Goal: Task Accomplishment & Management: Complete application form

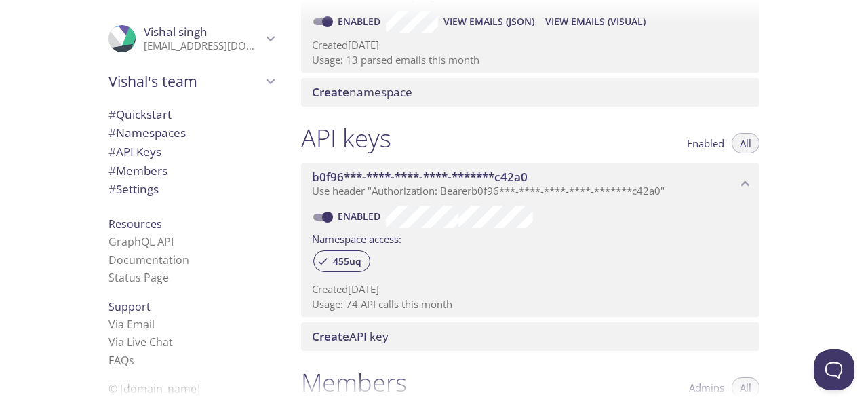
scroll to position [242, 0]
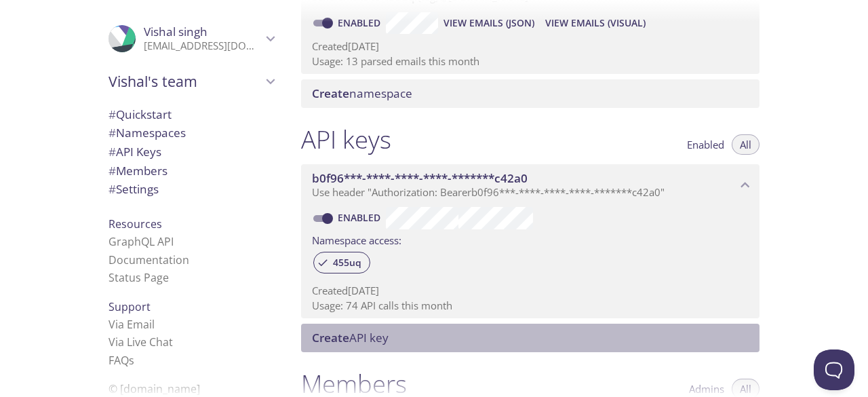
click at [538, 327] on div "Create API key" at bounding box center [530, 337] width 458 height 28
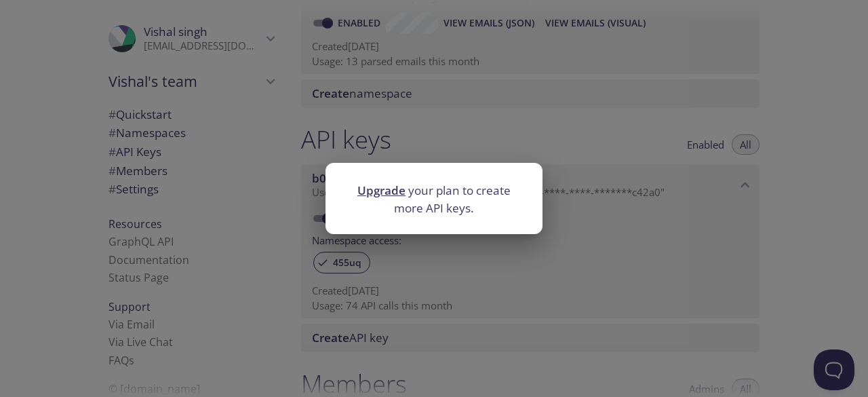
click at [575, 262] on div "Upgrade your plan to create more API keys." at bounding box center [434, 198] width 868 height 397
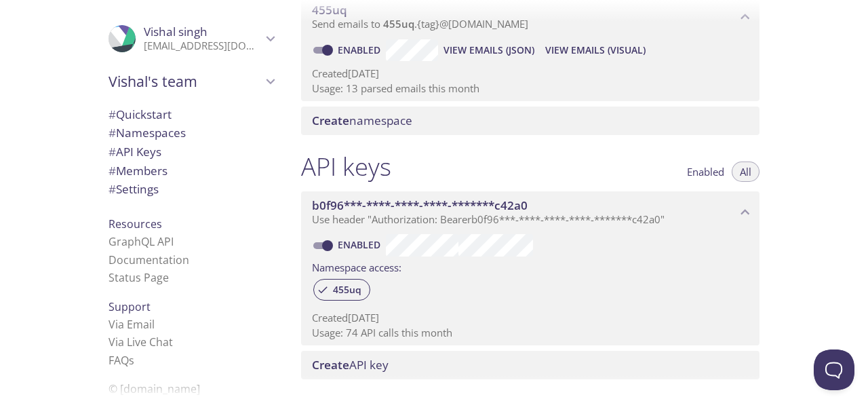
scroll to position [368, 0]
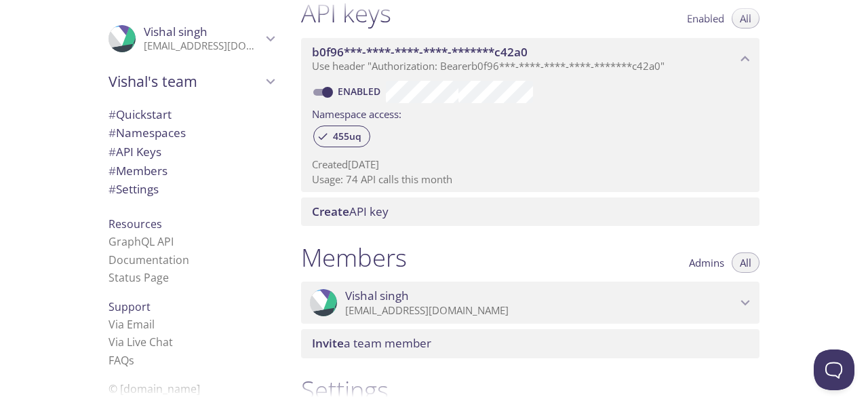
click at [324, 89] on input "Enabled" at bounding box center [327, 92] width 49 height 16
checkbox input "true"
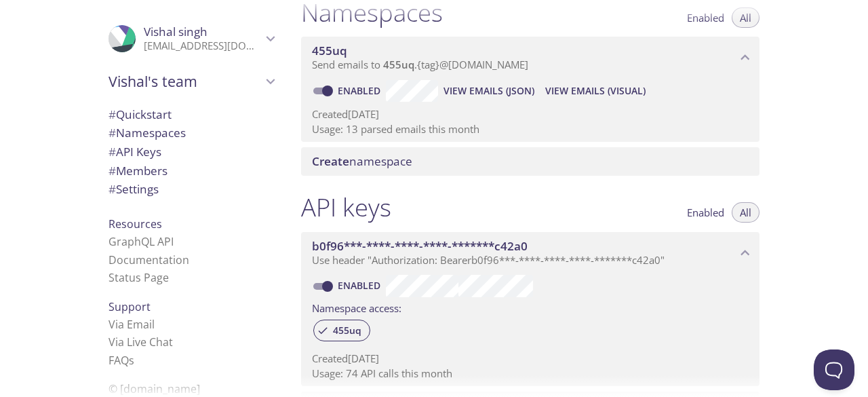
scroll to position [166, 0]
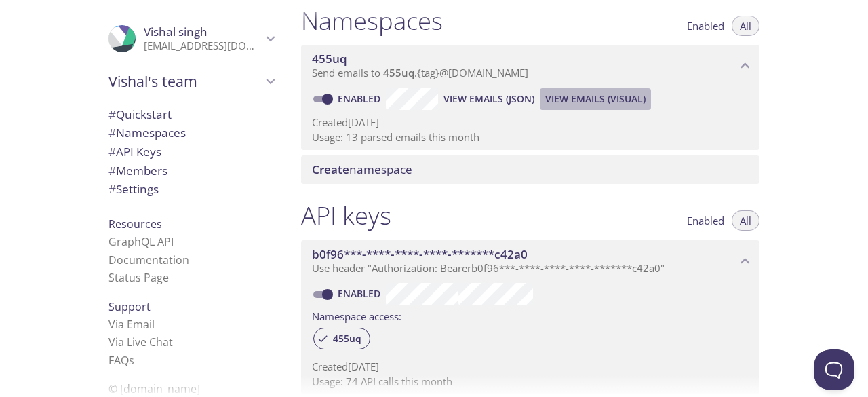
click at [579, 94] on span "View Emails (Visual)" at bounding box center [595, 99] width 100 height 16
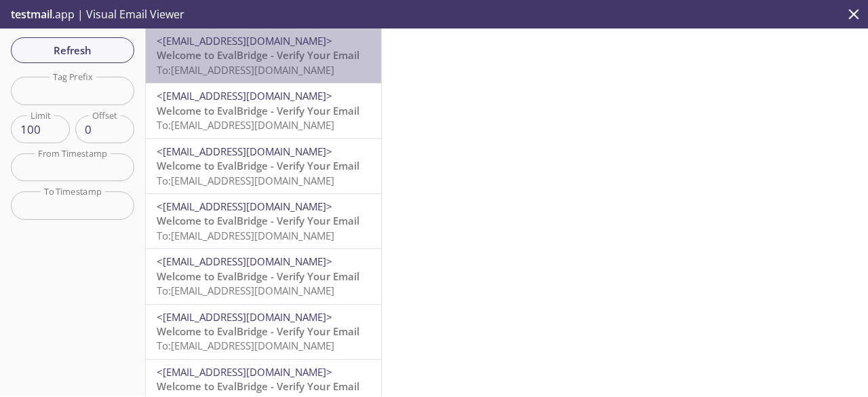
click at [294, 68] on span "To: 455uq.test+1759822994420@inbox.testmail.app" at bounding box center [246, 70] width 178 height 14
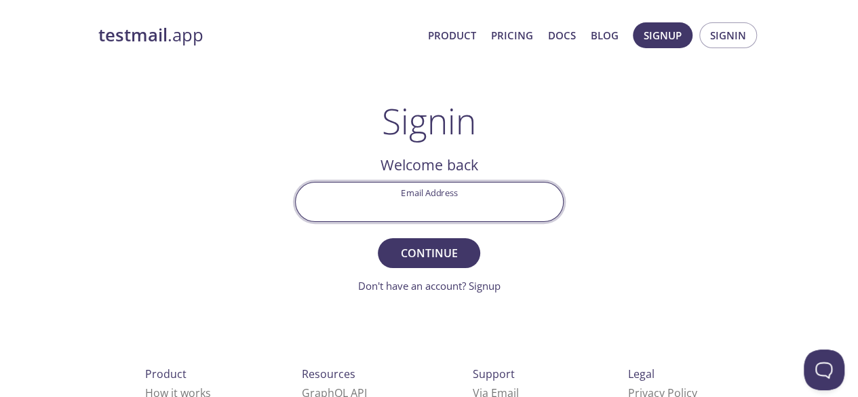
click at [454, 215] on input "Email Address" at bounding box center [429, 201] width 267 height 39
type input "[EMAIL_ADDRESS][DOMAIN_NAME]"
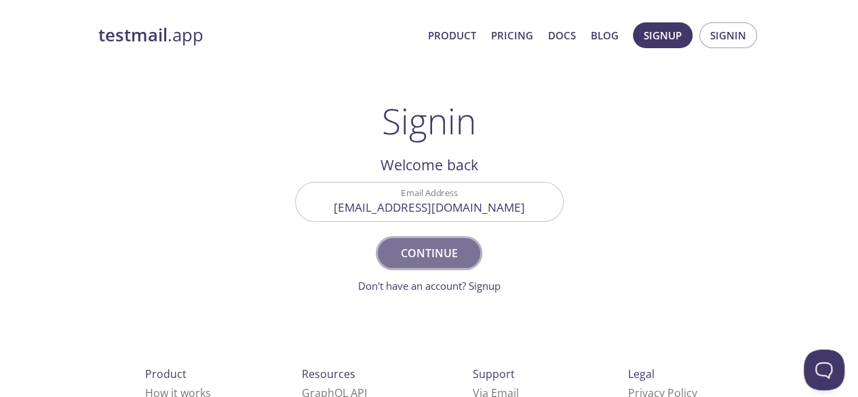
click at [439, 258] on span "Continue" at bounding box center [429, 252] width 72 height 19
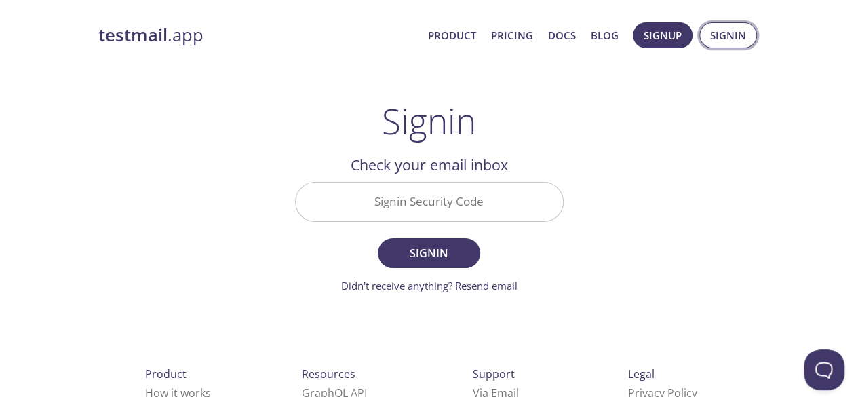
click at [726, 41] on span "Signin" at bounding box center [728, 35] width 36 height 18
click at [604, 35] on link "Blog" at bounding box center [605, 35] width 28 height 18
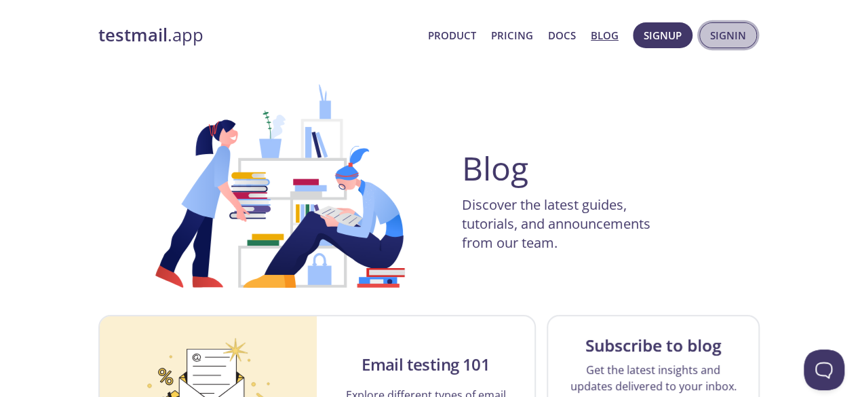
click at [722, 26] on span "Signin" at bounding box center [728, 35] width 36 height 18
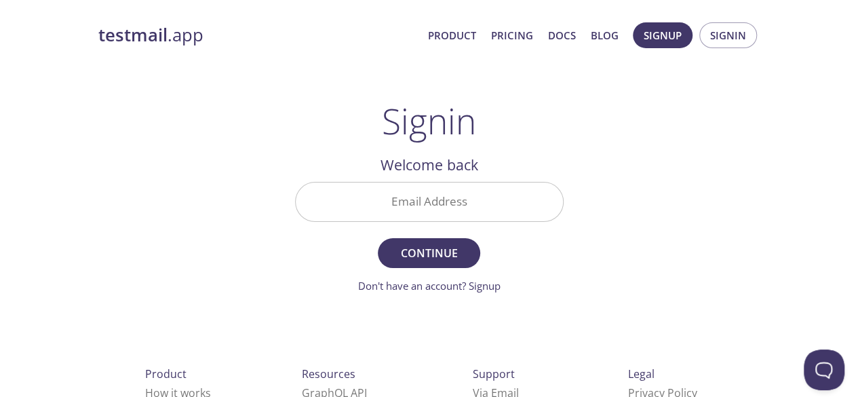
click at [416, 199] on input "Email Address" at bounding box center [429, 201] width 267 height 39
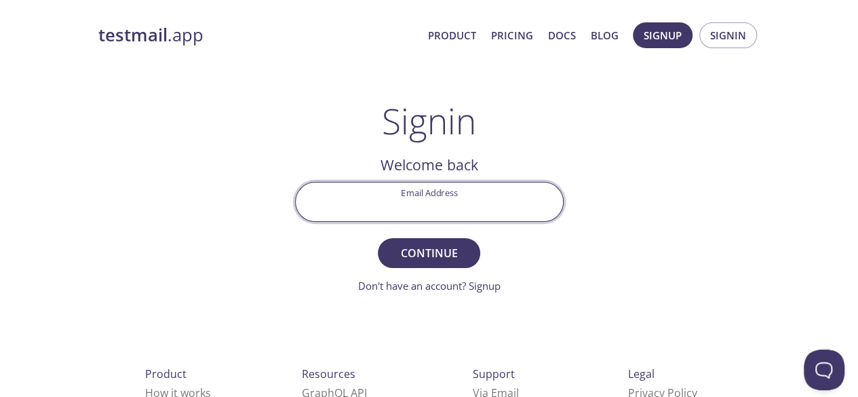
type input "[EMAIL_ADDRESS][DOMAIN_NAME]"
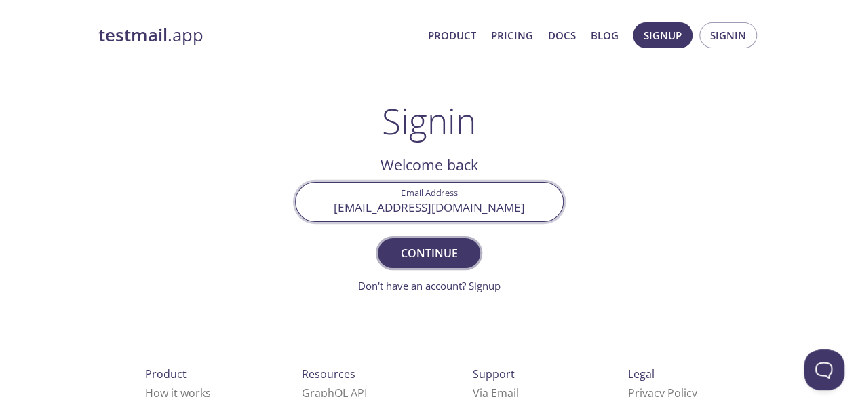
click at [433, 256] on span "Continue" at bounding box center [429, 252] width 72 height 19
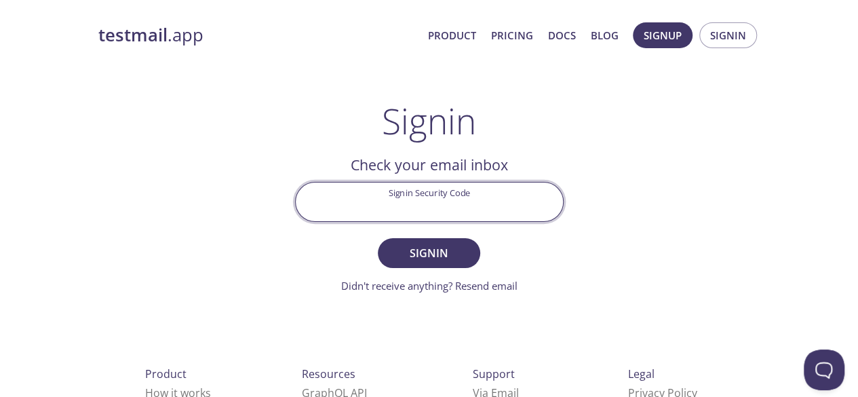
click at [392, 203] on input "Signin Security Code" at bounding box center [429, 201] width 267 height 39
type input "KFA7QQ6"
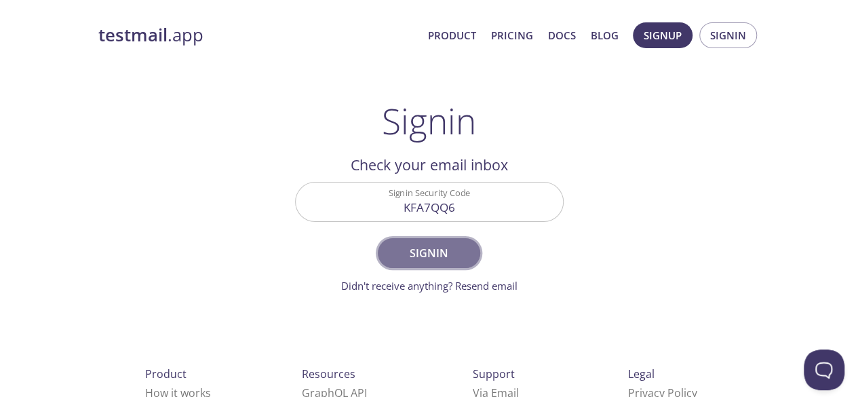
click at [425, 261] on span "Signin" at bounding box center [429, 252] width 72 height 19
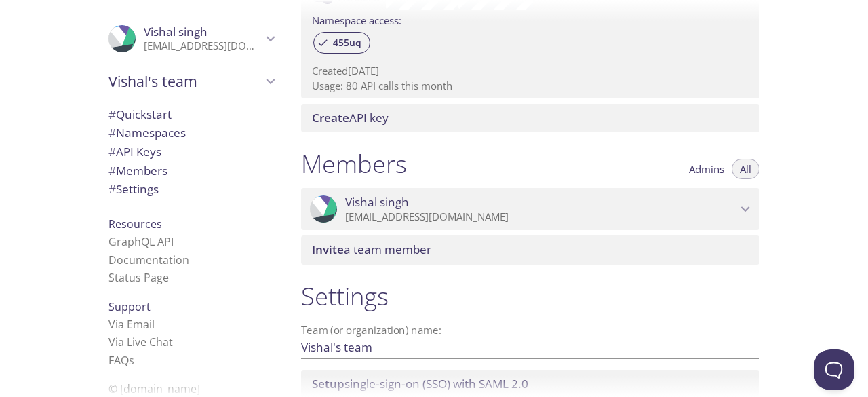
scroll to position [567, 0]
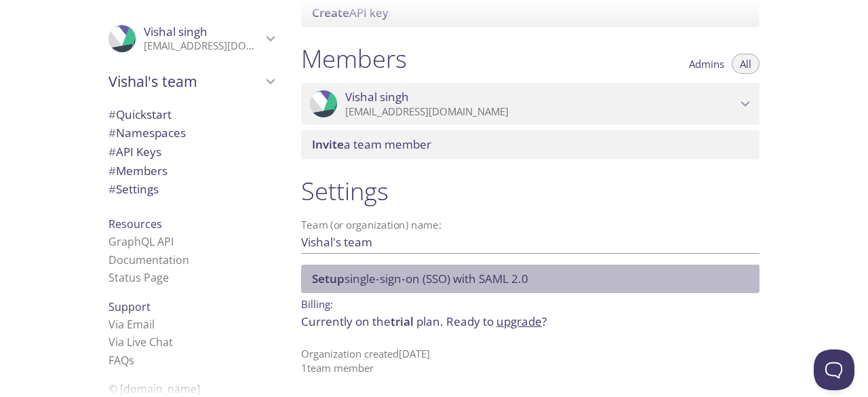
click at [475, 275] on span "Setup single-sign-on (SSO) with [PERSON_NAME] 2.0" at bounding box center [420, 279] width 216 height 16
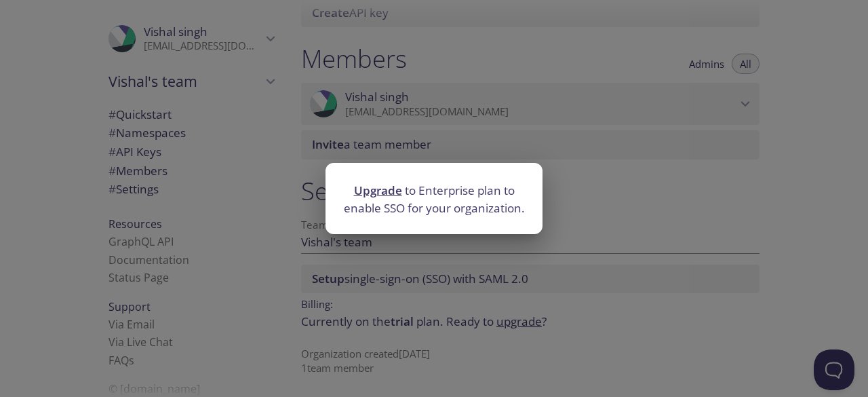
click at [594, 219] on div "Upgrade to Enterprise plan to enable SSO for your organization." at bounding box center [434, 198] width 868 height 397
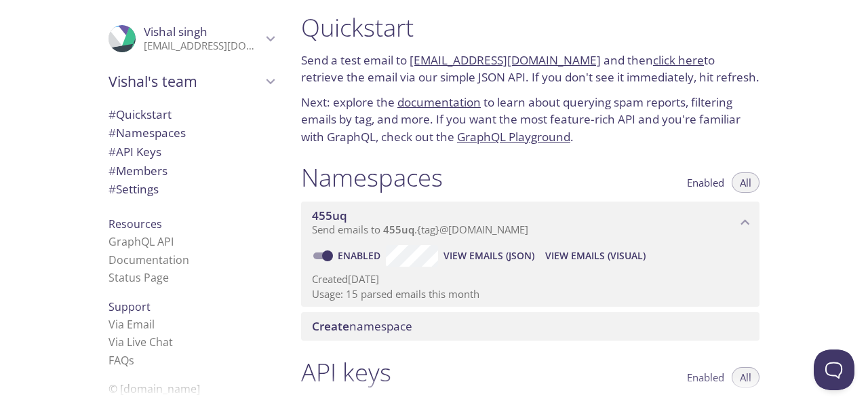
scroll to position [11, 0]
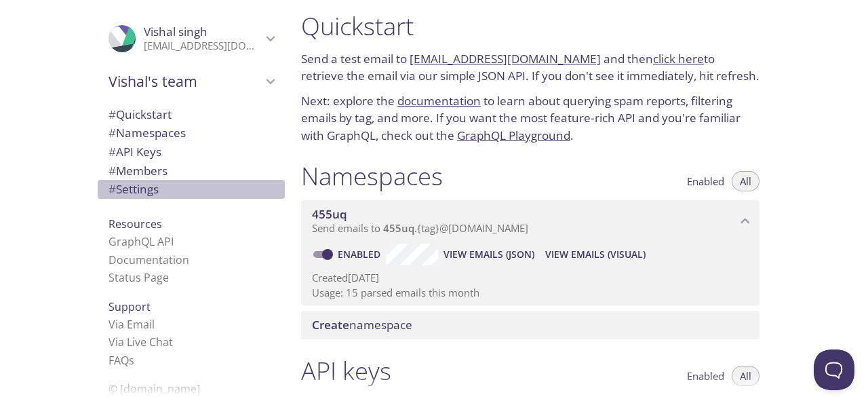
click at [174, 189] on span "# Settings" at bounding box center [191, 189] width 165 height 18
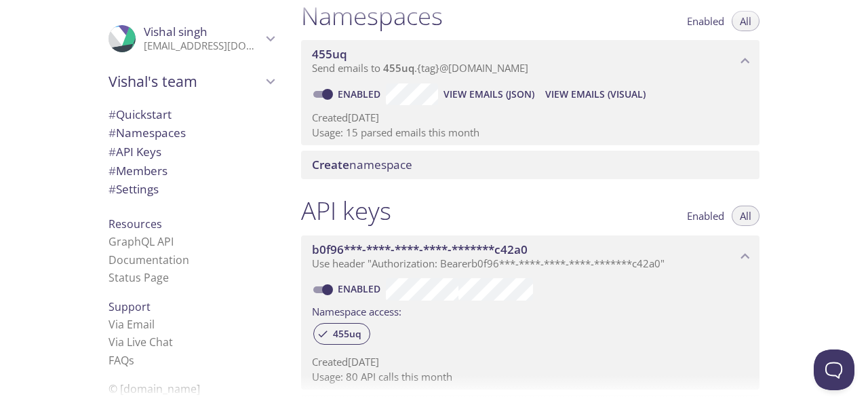
scroll to position [171, 0]
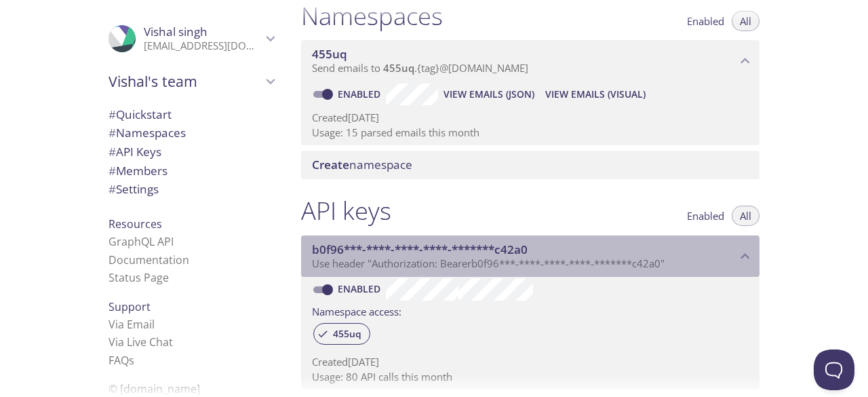
click at [563, 267] on span "Use header "Authorization: Bearer b0f96***-****-****-****-*******c42a0 "" at bounding box center [488, 263] width 353 height 14
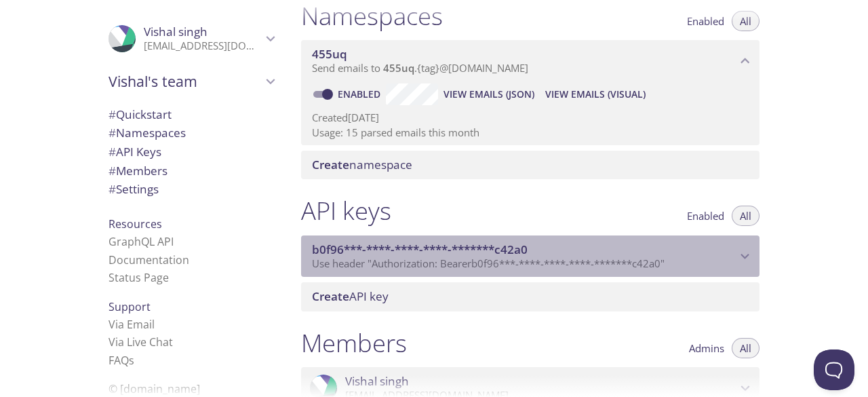
click at [563, 267] on span "Use header "Authorization: Bearer b0f96***-****-****-****-*******c42a0 "" at bounding box center [488, 263] width 353 height 14
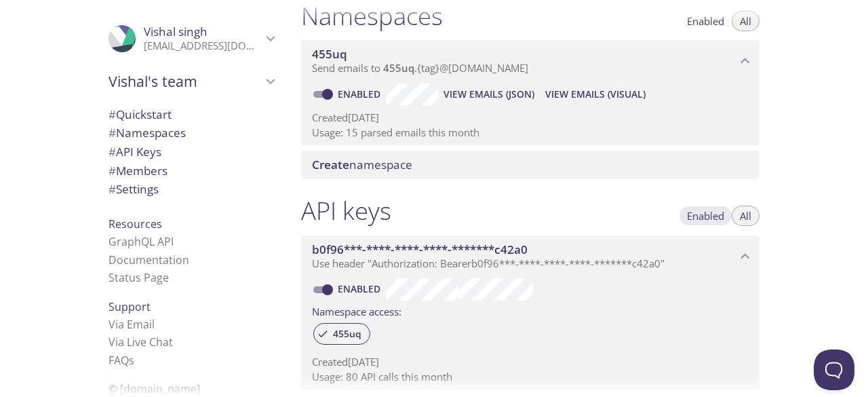
click at [718, 216] on span "Enabled" at bounding box center [705, 216] width 37 height 0
click at [706, 21] on span "Enabled" at bounding box center [705, 21] width 37 height 0
click at [750, 21] on span "All" at bounding box center [746, 21] width 12 height 0
click at [752, 220] on button "All" at bounding box center [746, 215] width 28 height 20
click at [558, 95] on span "View Emails (Visual)" at bounding box center [595, 94] width 100 height 16
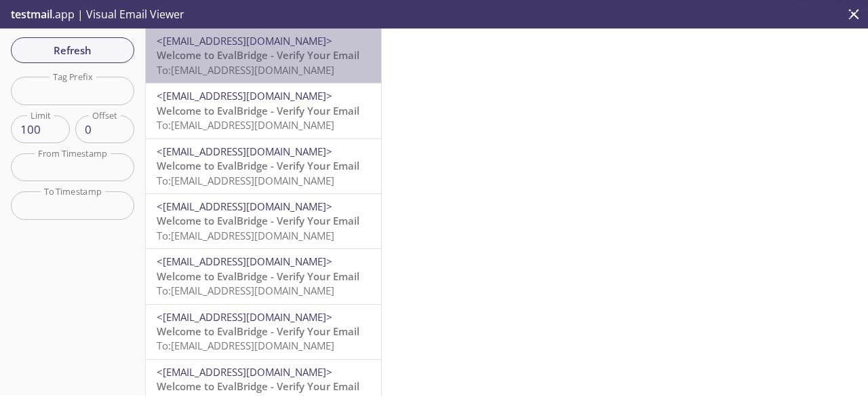
click at [301, 49] on span "Welcome to EvalBridge - Verify Your Email" at bounding box center [258, 55] width 203 height 14
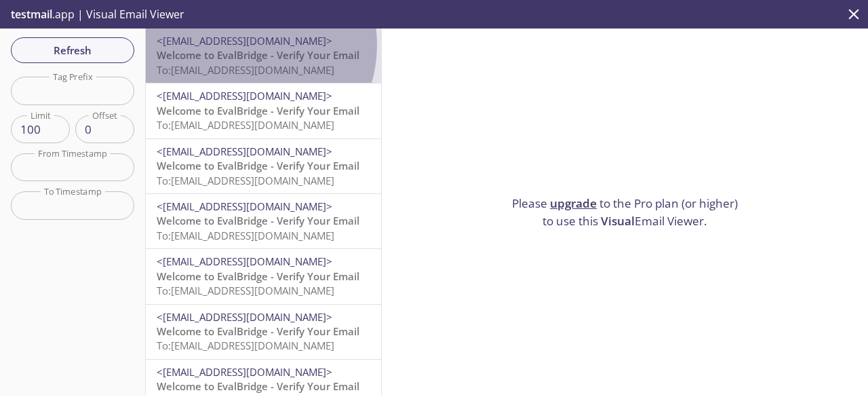
click at [240, 45] on span "<[EMAIL_ADDRESS][DOMAIN_NAME]>" at bounding box center [245, 41] width 176 height 14
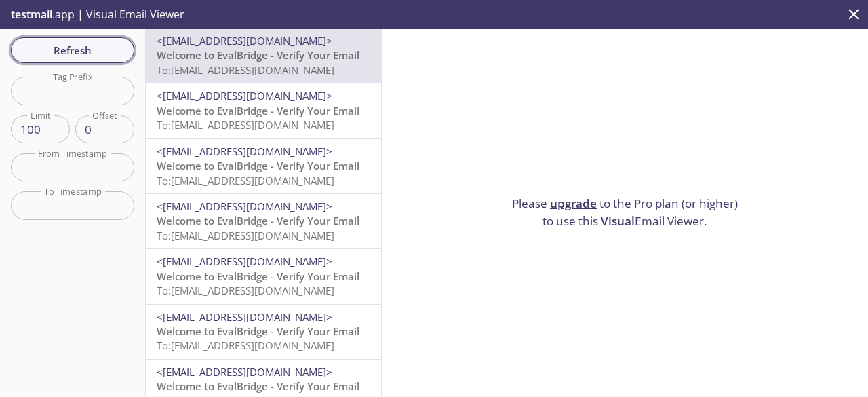
click at [96, 58] on span "Refresh" at bounding box center [73, 50] width 102 height 18
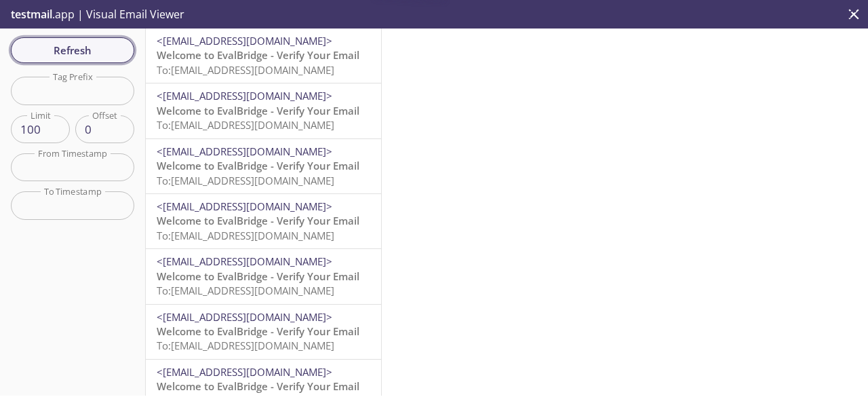
click at [96, 58] on span "Refresh" at bounding box center [73, 50] width 102 height 18
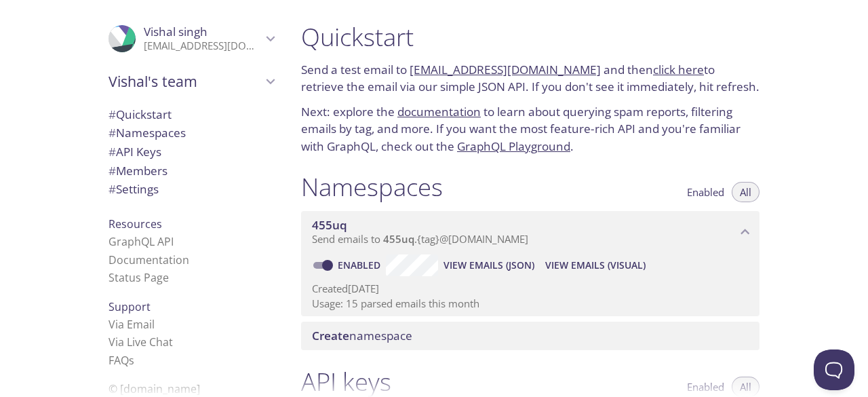
scroll to position [8, 0]
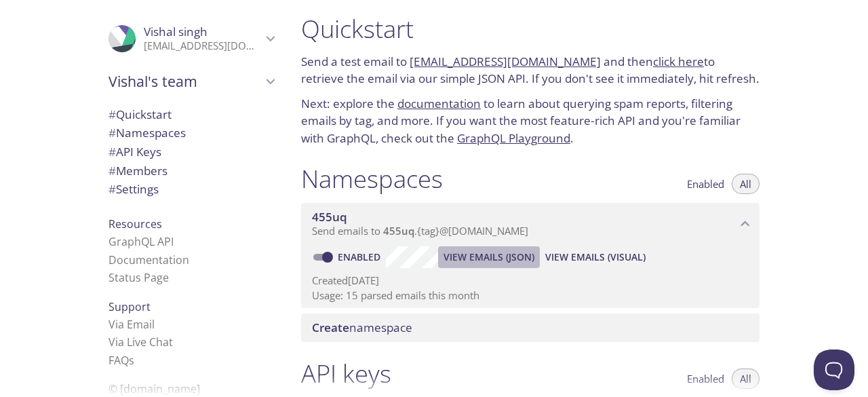
click at [525, 258] on span "View Emails (JSON)" at bounding box center [489, 257] width 91 height 16
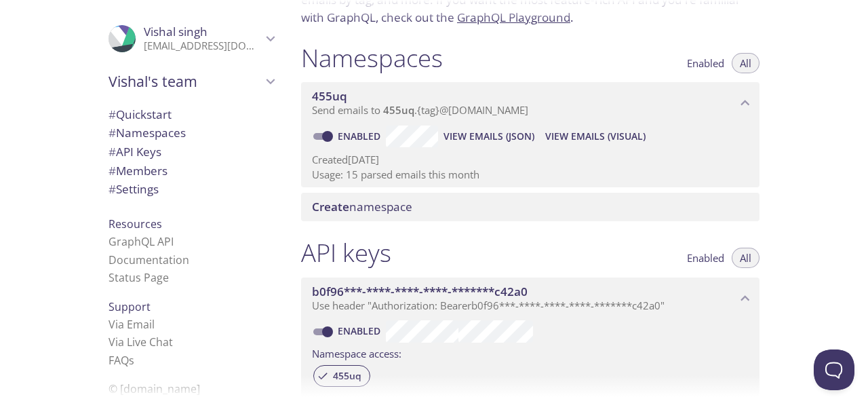
scroll to position [155, 0]
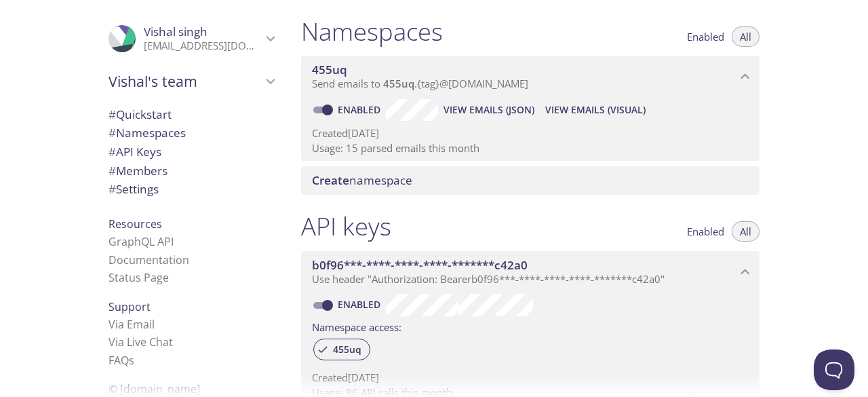
click at [376, 182] on span "Create namespace" at bounding box center [362, 180] width 100 height 16
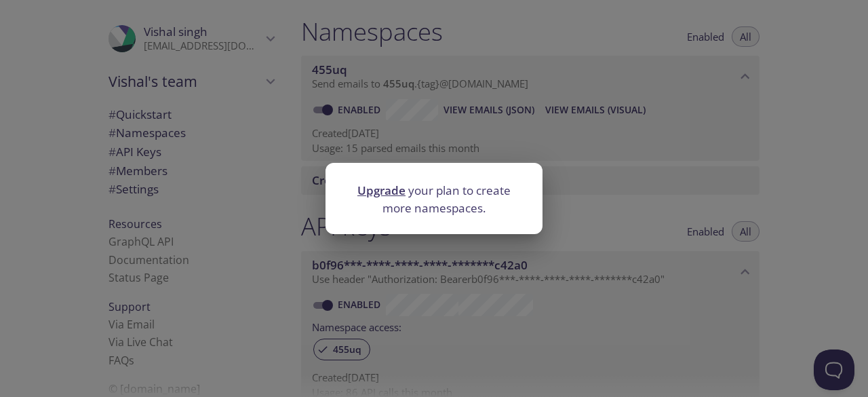
click at [567, 219] on div "Upgrade your plan to create more namespaces." at bounding box center [434, 198] width 868 height 397
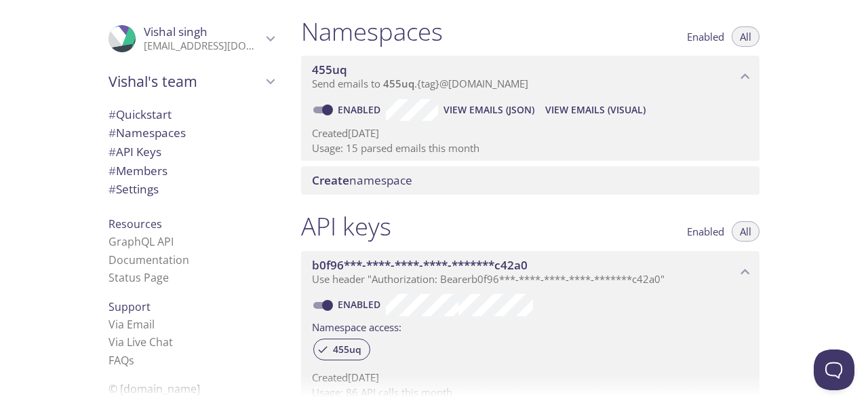
drag, startPoint x: 499, startPoint y: 143, endPoint x: 320, endPoint y: 138, distance: 179.1
click at [320, 138] on div "Created [DATE] Usage: 15 parsed emails this month" at bounding box center [530, 138] width 437 height 35
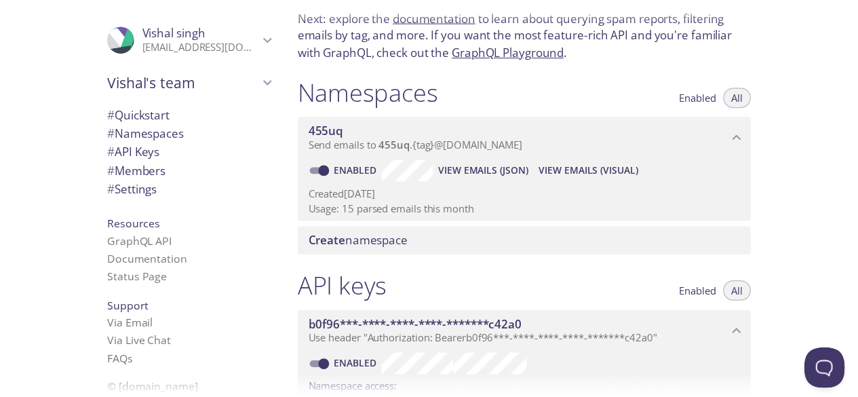
scroll to position [100, 0]
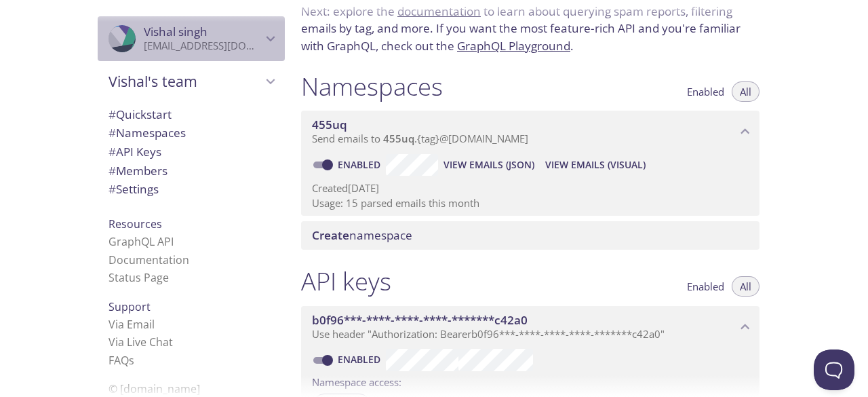
click at [263, 43] on icon "Vishal singh" at bounding box center [271, 39] width 18 height 18
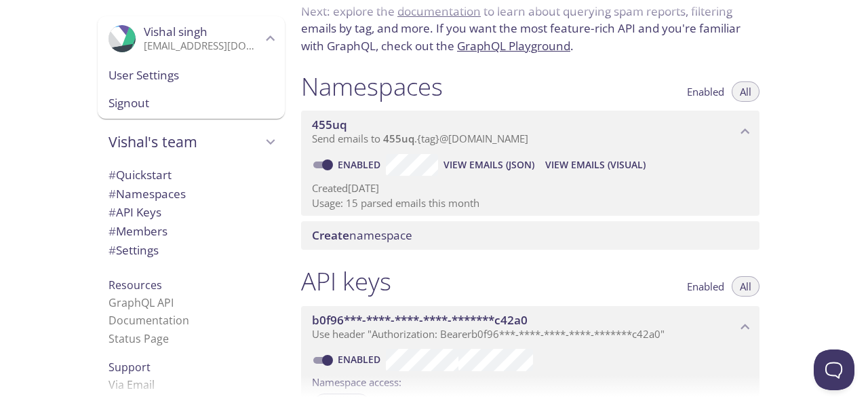
click at [153, 101] on span "Signout" at bounding box center [191, 103] width 165 height 18
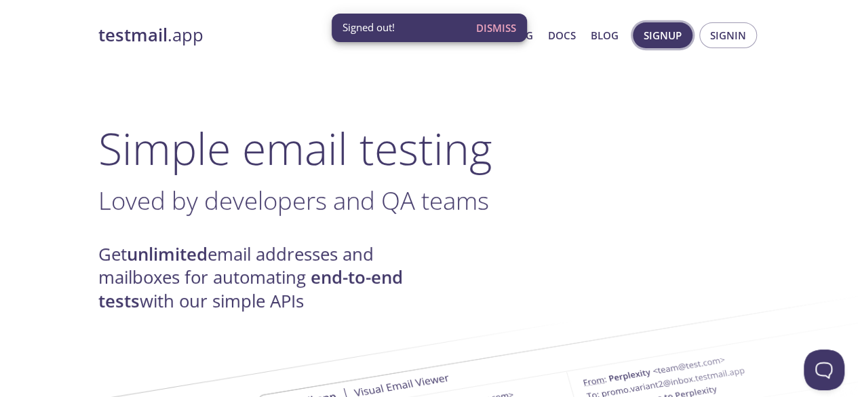
click at [647, 31] on span "Signup" at bounding box center [663, 35] width 38 height 18
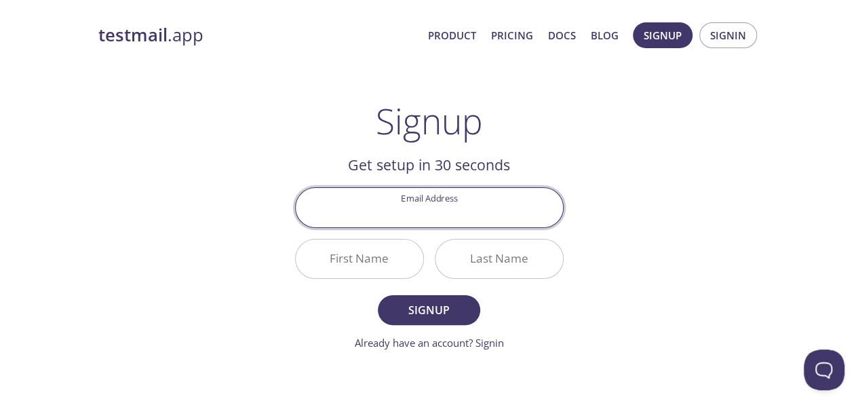
paste input "[EMAIL_ADDRESS][DOMAIN_NAME]"
type input "[EMAIL_ADDRESS][DOMAIN_NAME]"
click at [378, 260] on input "First Name" at bounding box center [359, 258] width 127 height 39
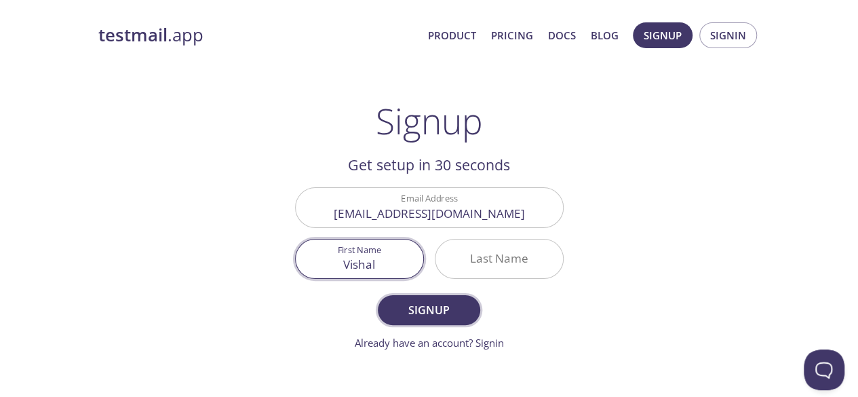
type input "Vishal"
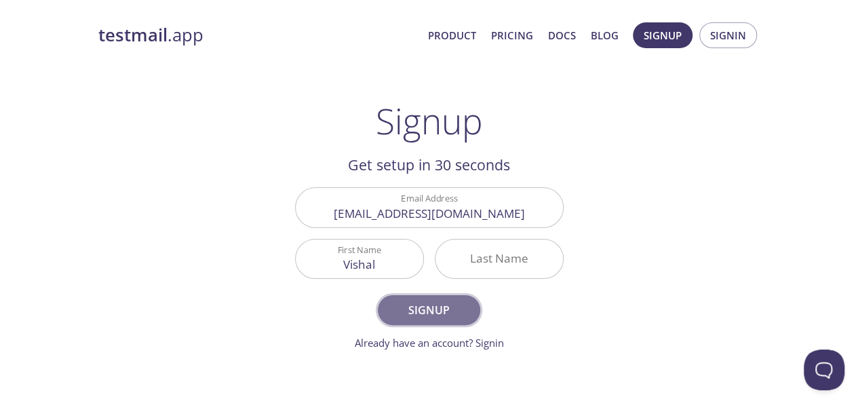
click at [403, 305] on span "Signup" at bounding box center [429, 309] width 72 height 19
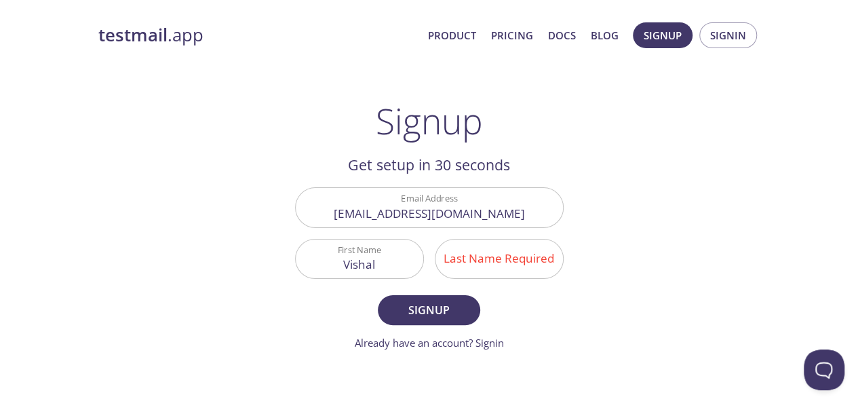
click at [510, 258] on input "Last Name Required" at bounding box center [498, 258] width 127 height 39
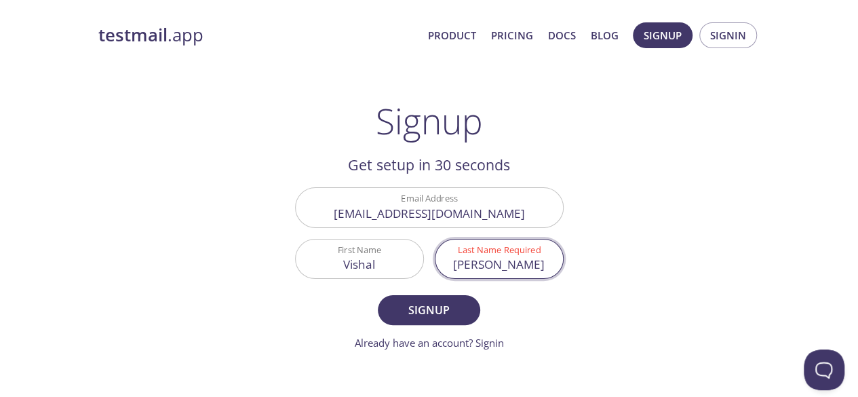
type input "[PERSON_NAME]"
click at [433, 328] on form "Email Address [EMAIL_ADDRESS][DOMAIN_NAME] First Name Vishal Last Name Required…" at bounding box center [429, 268] width 269 height 163
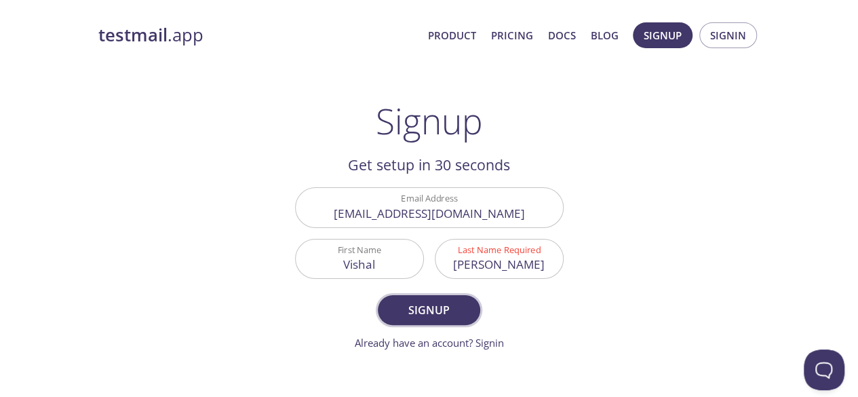
click at [426, 310] on span "Signup" at bounding box center [429, 309] width 72 height 19
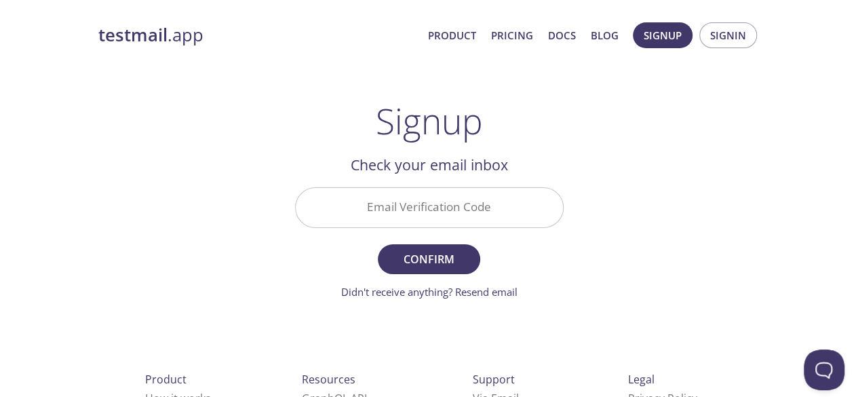
click at [423, 203] on input "Email Verification Code" at bounding box center [429, 207] width 267 height 39
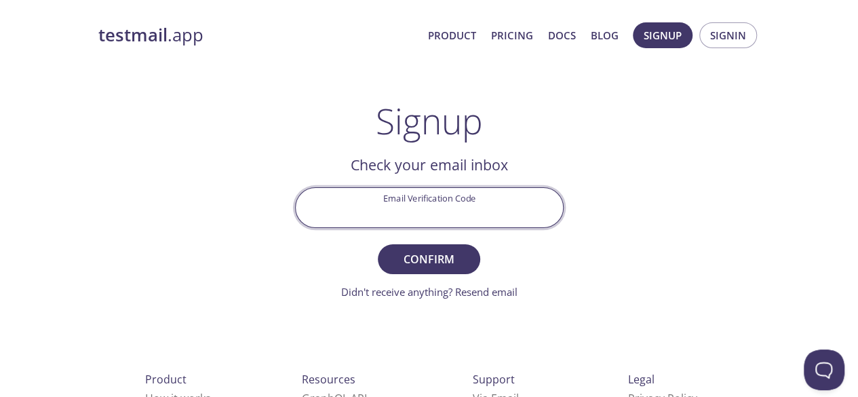
paste input "[EMAIL_ADDRESS][DOMAIN_NAME]"
paste input "22J2FNL"
type input "22J2FNL"
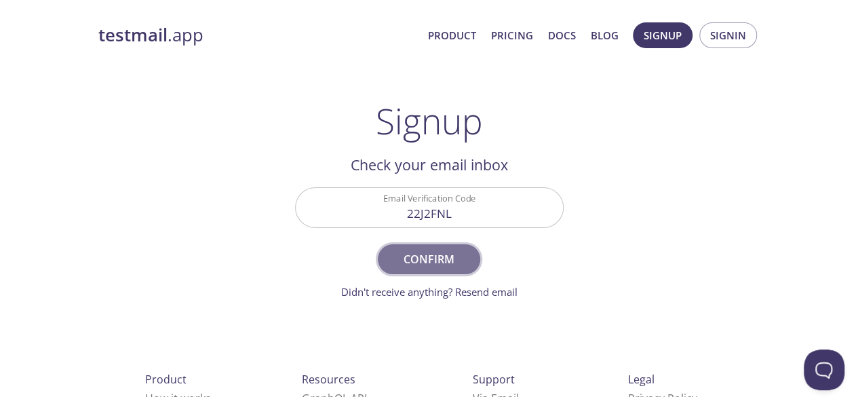
click at [423, 263] on span "Confirm" at bounding box center [429, 259] width 72 height 19
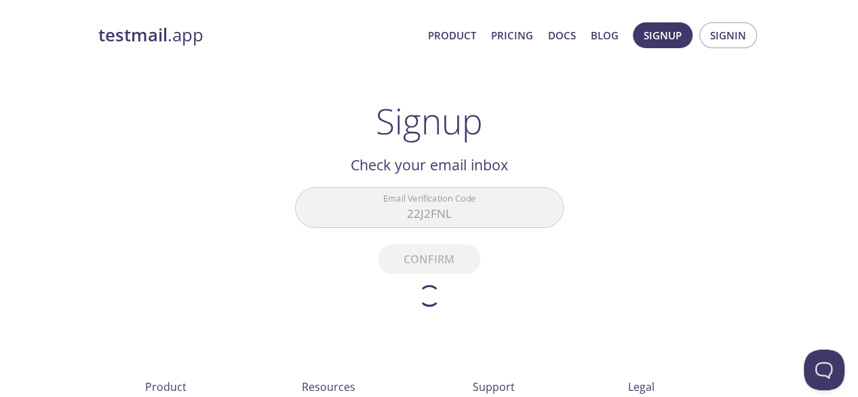
click at [535, 290] on div "Didn't receive anything? Resend email" at bounding box center [429, 296] width 269 height 22
